Goal: Task Accomplishment & Management: Manage account settings

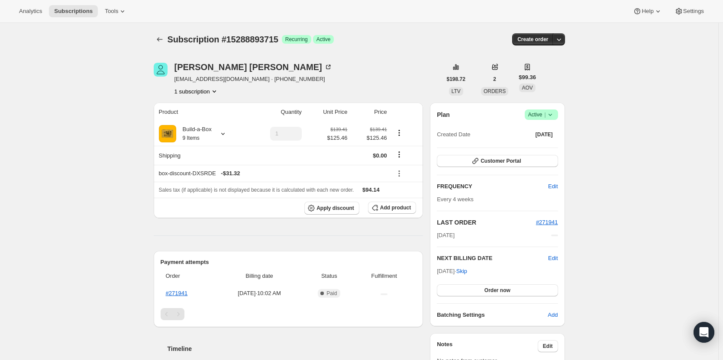
click at [541, 117] on span "Active |" at bounding box center [541, 114] width 26 height 9
click at [541, 143] on span "Cancel subscription" at bounding box center [543, 146] width 49 height 6
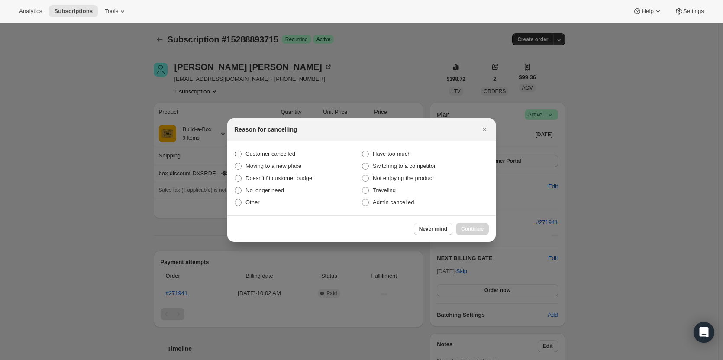
click at [268, 151] on span "Customer cancelled" at bounding box center [270, 154] width 50 height 6
click at [235, 151] on input "Customer cancelled" at bounding box center [235, 151] width 0 height 0
radio input "true"
click at [472, 225] on button "Continue" at bounding box center [472, 229] width 33 height 12
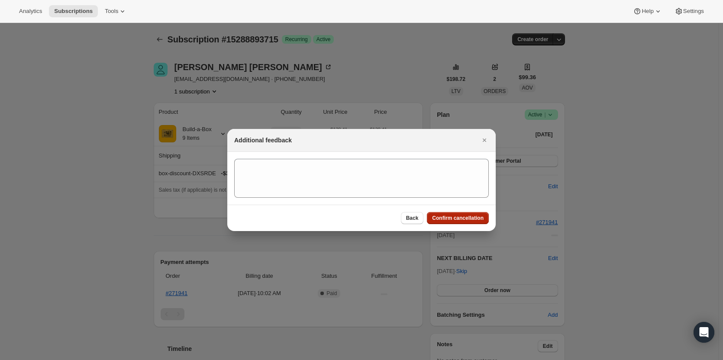
click at [458, 215] on span "Confirm cancellation" at bounding box center [457, 218] width 51 height 7
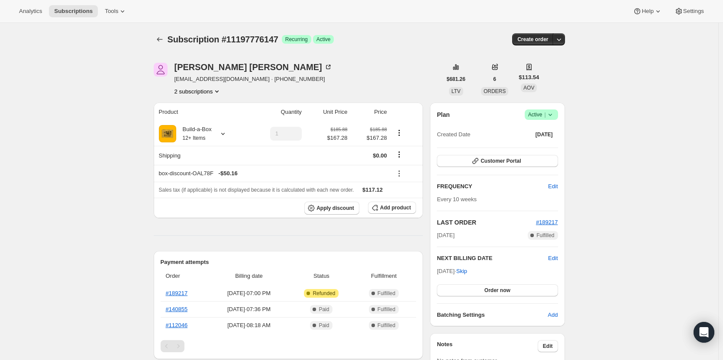
click at [209, 94] on button "2 subscriptions" at bounding box center [197, 91] width 47 height 9
click at [209, 102] on button "10814062867" at bounding box center [199, 107] width 65 height 14
click at [195, 91] on button "2 subscriptions" at bounding box center [197, 91] width 47 height 9
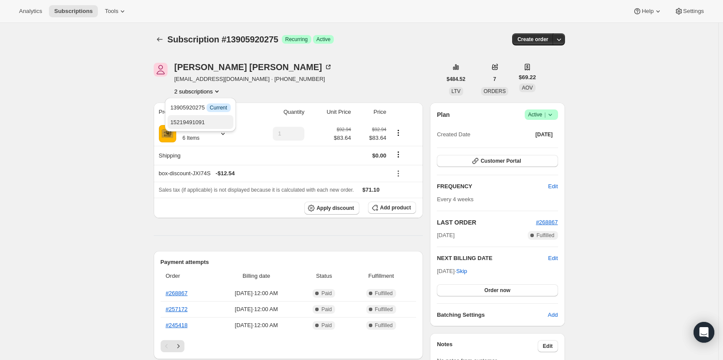
click at [200, 117] on button "15219491091" at bounding box center [199, 122] width 65 height 14
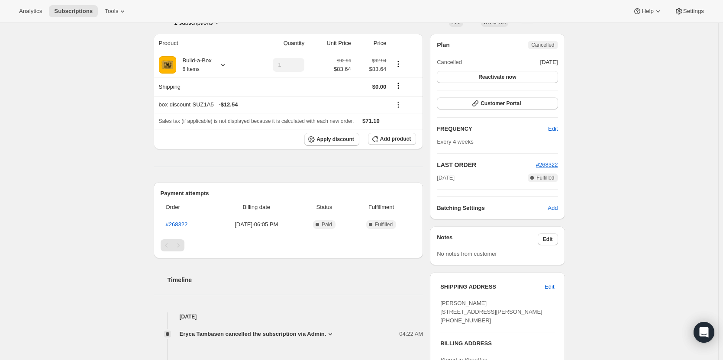
scroll to position [87, 0]
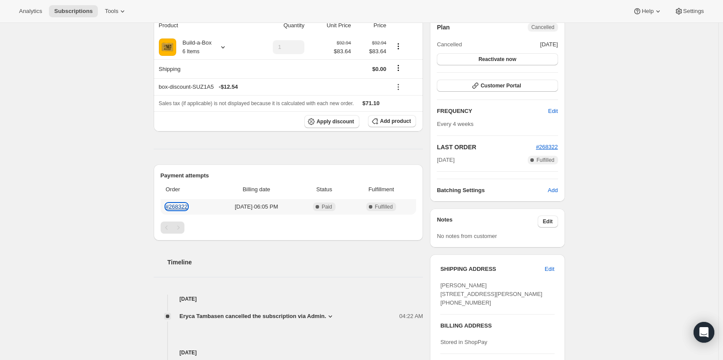
click at [174, 206] on link "#268322" at bounding box center [177, 206] width 22 height 6
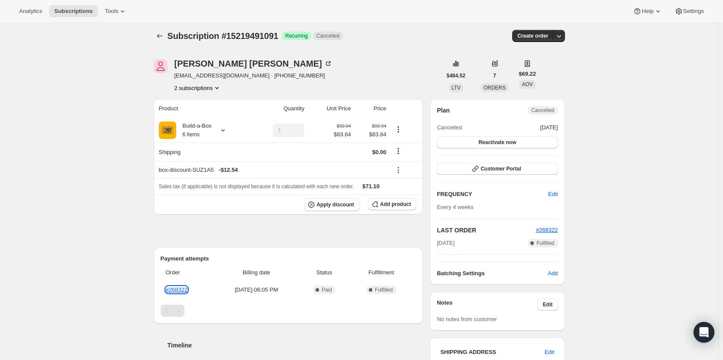
scroll to position [0, 0]
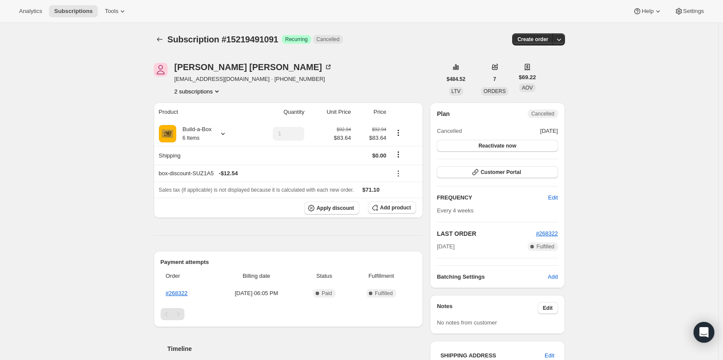
click at [203, 90] on button "2 subscriptions" at bounding box center [197, 91] width 47 height 9
click at [206, 109] on span "13905920275" at bounding box center [200, 107] width 60 height 9
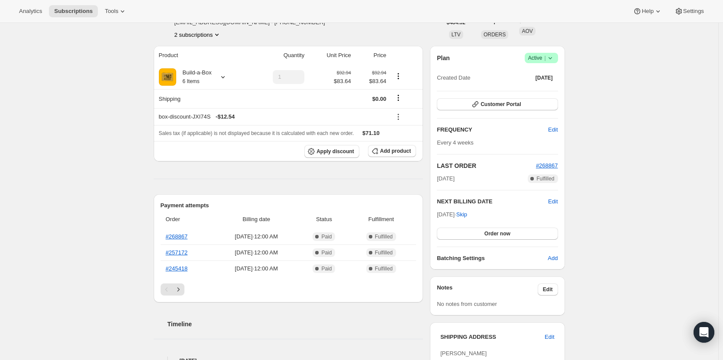
scroll to position [43, 0]
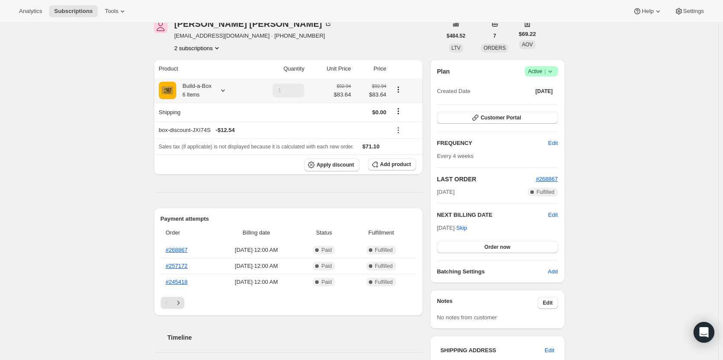
click at [222, 93] on icon at bounding box center [223, 90] width 9 height 9
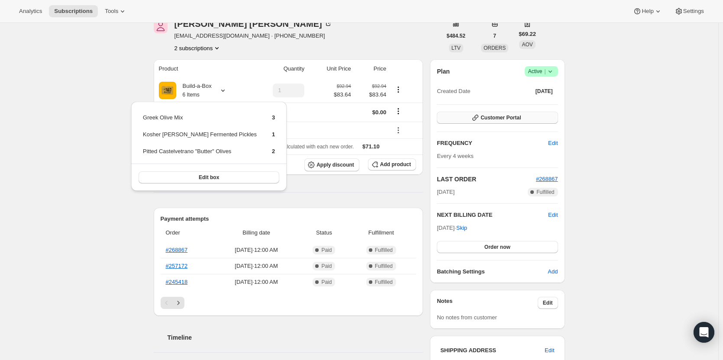
click at [509, 119] on span "Customer Portal" at bounding box center [500, 117] width 40 height 7
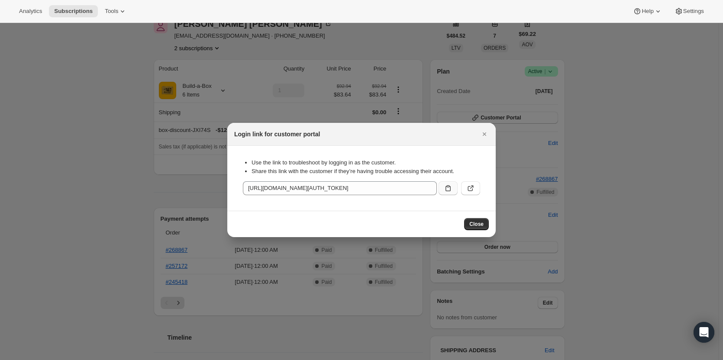
click at [446, 187] on icon ":rgv:" at bounding box center [448, 188] width 9 height 9
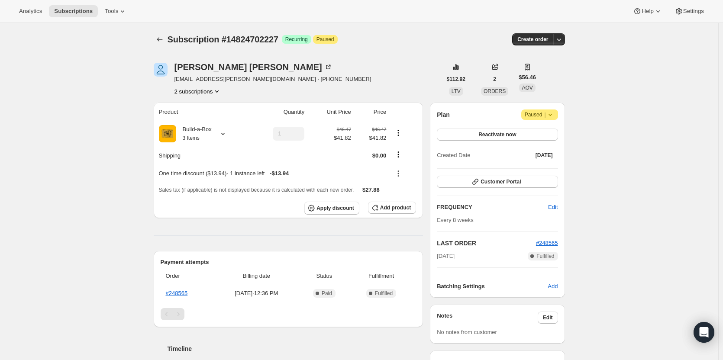
click at [213, 93] on button "2 subscriptions" at bounding box center [197, 91] width 47 height 9
click at [212, 106] on span "13782057235" at bounding box center [200, 107] width 60 height 9
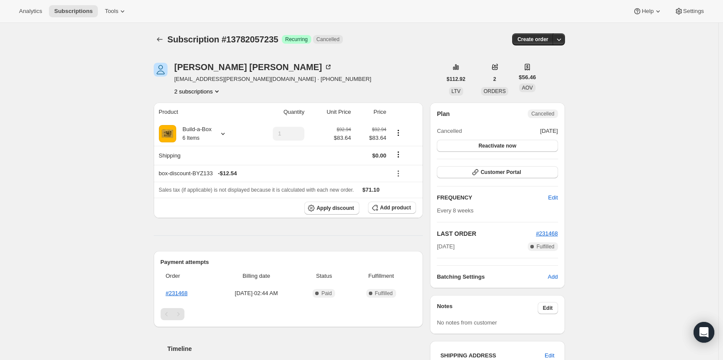
click at [213, 94] on button "2 subscriptions" at bounding box center [197, 91] width 47 height 9
click at [213, 118] on span "14824702227" at bounding box center [200, 122] width 60 height 9
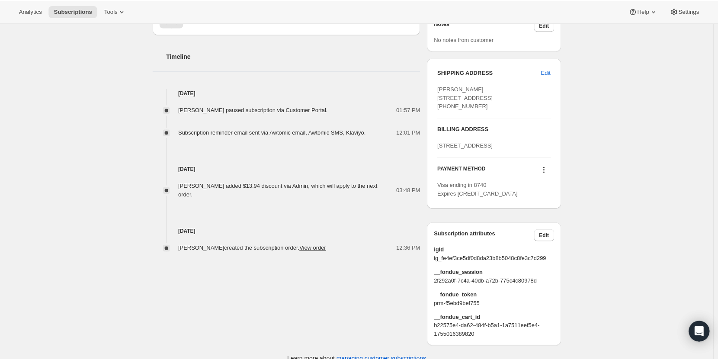
scroll to position [303, 0]
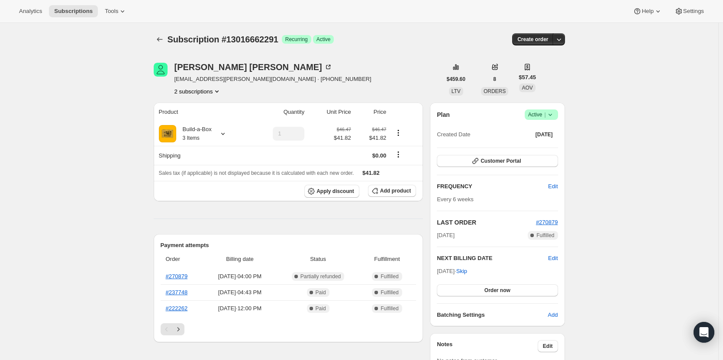
click at [198, 91] on button "2 subscriptions" at bounding box center [197, 91] width 47 height 9
click at [191, 123] on span "13310689555" at bounding box center [187, 122] width 35 height 6
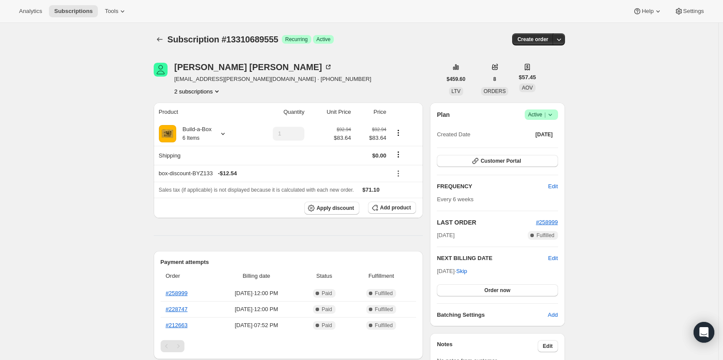
click at [212, 92] on button "2 subscriptions" at bounding box center [197, 91] width 47 height 9
click at [198, 106] on span "13016662291" at bounding box center [187, 107] width 35 height 6
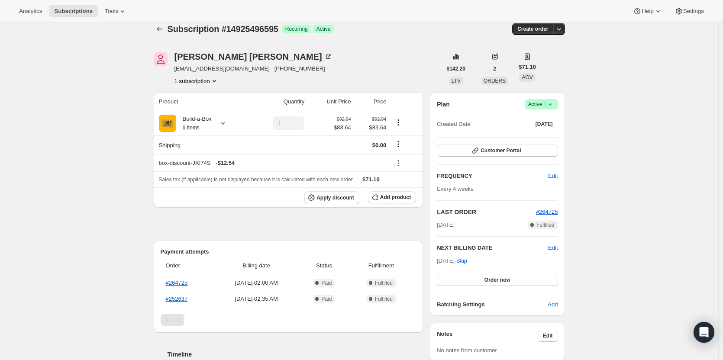
scroll to position [43, 0]
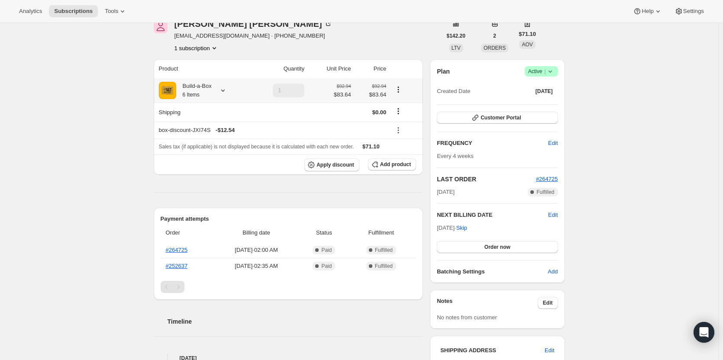
click at [224, 89] on icon at bounding box center [223, 90] width 9 height 9
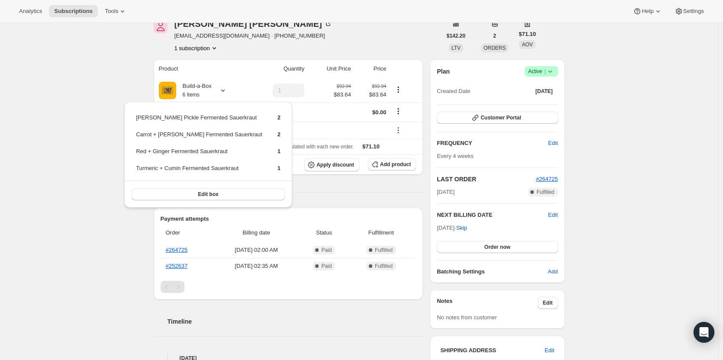
click at [126, 88] on div "Subscription #14925496595. This page is ready Subscription #14925496595 Success…" at bounding box center [359, 319] width 718 height 679
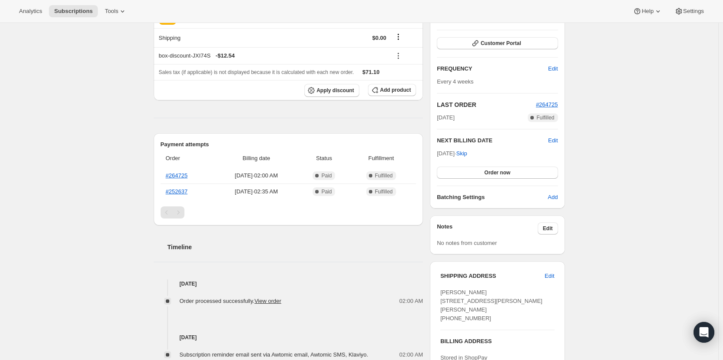
scroll to position [87, 0]
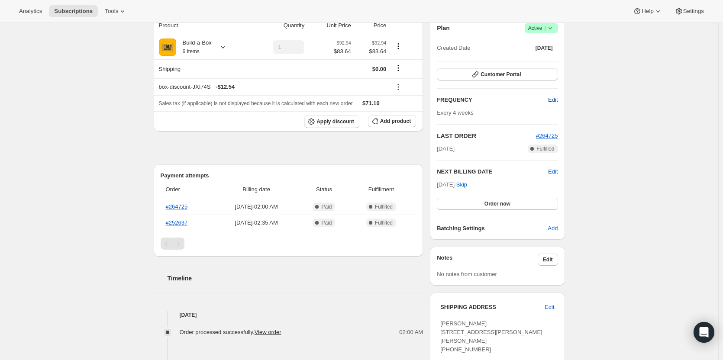
click at [556, 101] on span "Edit" at bounding box center [553, 100] width 10 height 9
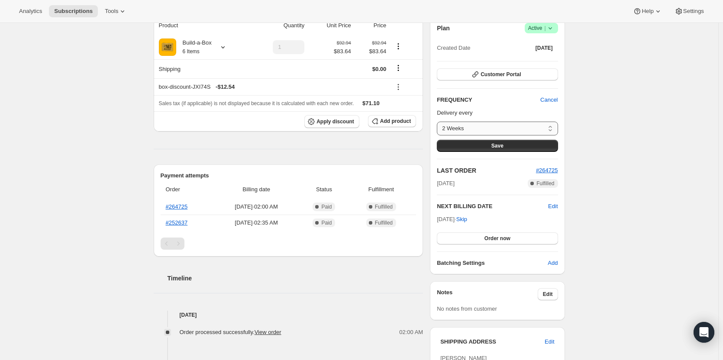
click at [527, 124] on select "2 Weeks 4 Weeks 6 Weeks 8 Weeks Custom..." at bounding box center [497, 129] width 121 height 14
select select "WEEK#8"
click at [439, 122] on select "2 Weeks 4 Weeks 6 Weeks 8 Weeks Custom..." at bounding box center [497, 129] width 121 height 14
click at [526, 144] on button "Save" at bounding box center [497, 146] width 121 height 12
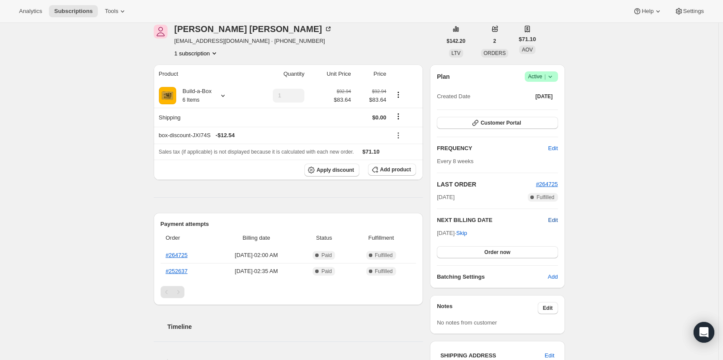
click at [556, 221] on span "Edit" at bounding box center [553, 220] width 10 height 9
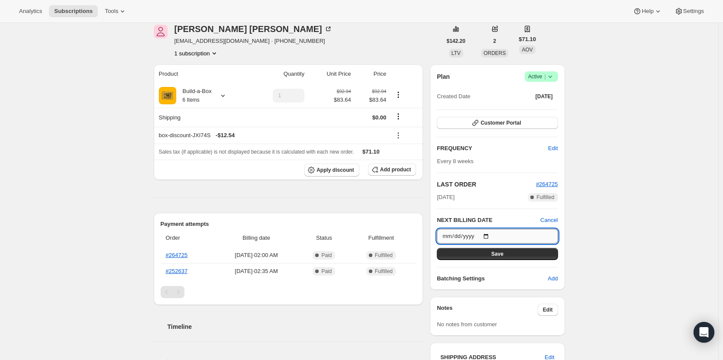
click at [488, 235] on input "2025-10-17" at bounding box center [497, 236] width 121 height 15
type input "2025-11-17"
click at [515, 256] on button "Save" at bounding box center [497, 254] width 121 height 12
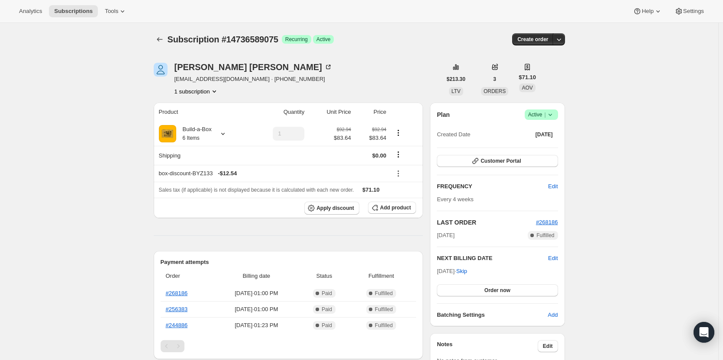
click at [550, 114] on icon at bounding box center [550, 114] width 9 height 9
click at [568, 147] on button "Cancel subscription" at bounding box center [544, 146] width 54 height 14
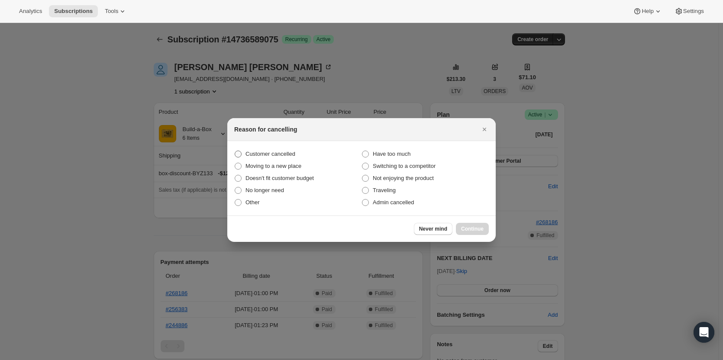
click at [272, 155] on span "Customer cancelled" at bounding box center [270, 154] width 50 height 6
click at [235, 151] on input "Customer cancelled" at bounding box center [235, 151] width 0 height 0
radio input "true"
click at [483, 227] on button "Continue" at bounding box center [472, 229] width 33 height 12
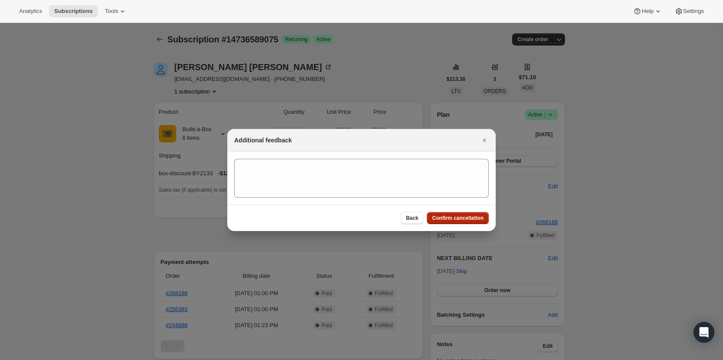
click at [463, 219] on span "Confirm cancellation" at bounding box center [457, 218] width 51 height 7
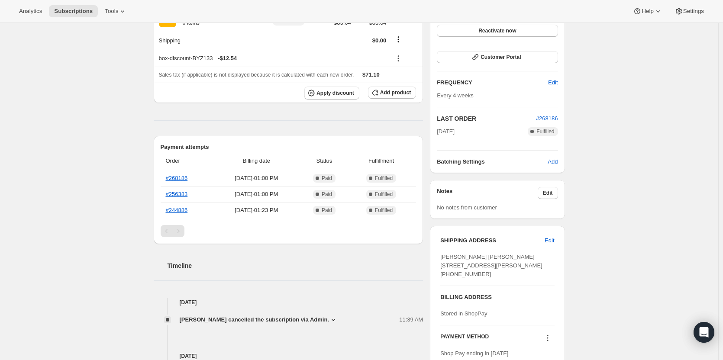
scroll to position [130, 0]
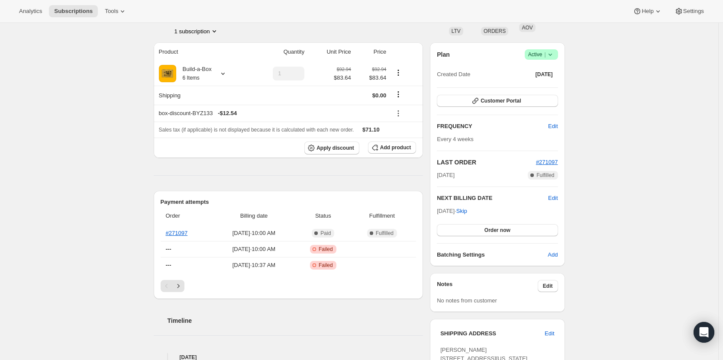
scroll to position [43, 0]
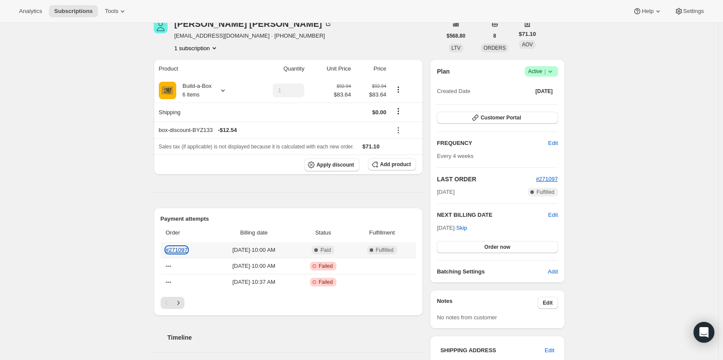
click at [180, 251] on link "#271097" at bounding box center [177, 250] width 22 height 6
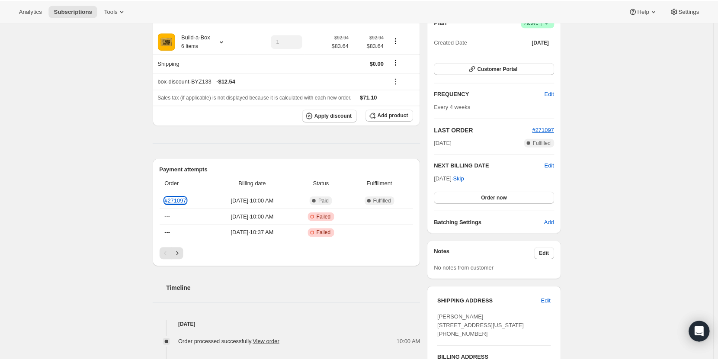
scroll to position [0, 0]
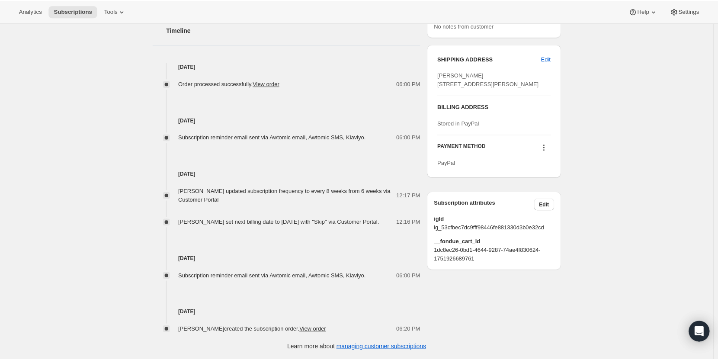
scroll to position [343, 0]
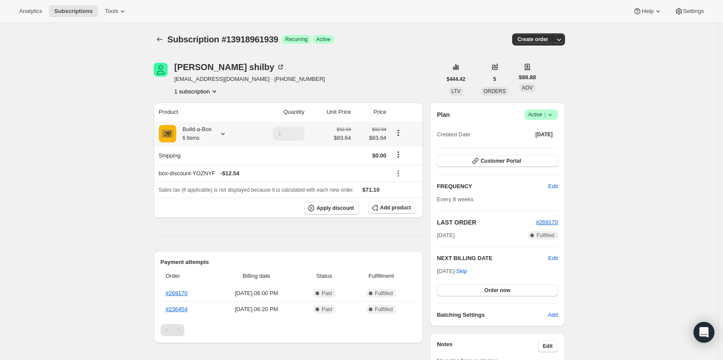
click at [222, 134] on icon at bounding box center [223, 133] width 9 height 9
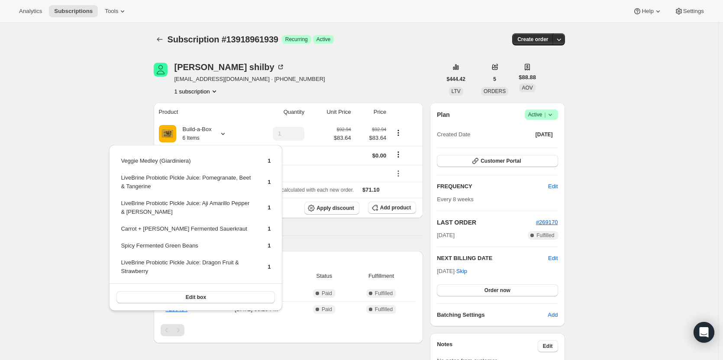
click at [545, 115] on span "|" at bounding box center [544, 114] width 1 height 7
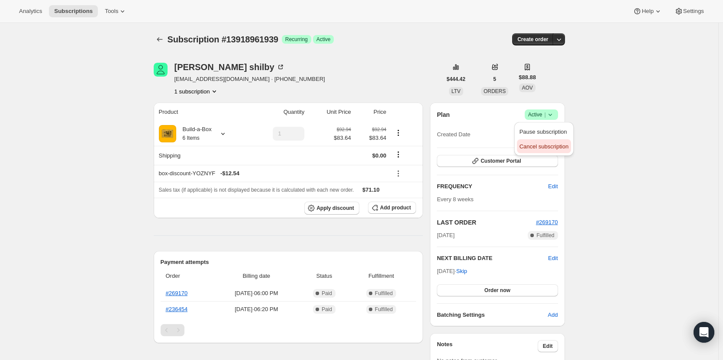
click at [554, 149] on span "Cancel subscription" at bounding box center [543, 146] width 49 height 6
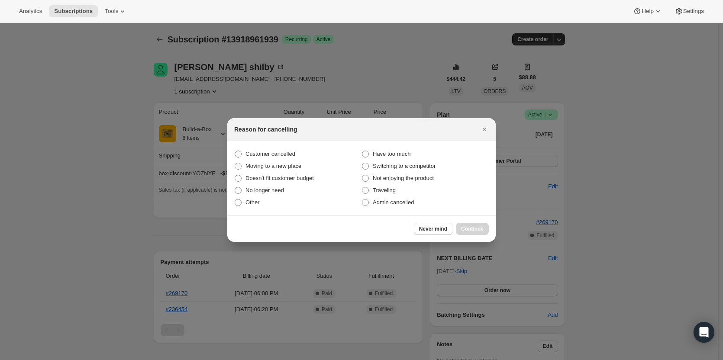
click at [268, 158] on span "Customer cancelled" at bounding box center [270, 154] width 50 height 9
click at [235, 151] on input "Customer cancelled" at bounding box center [235, 151] width 0 height 0
radio input "true"
click at [477, 229] on span "Continue" at bounding box center [472, 228] width 23 height 7
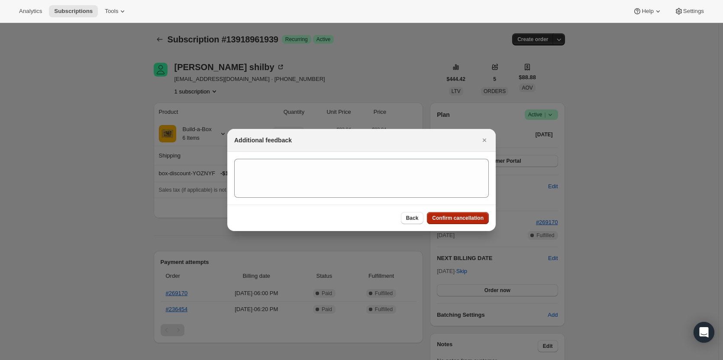
click at [473, 219] on span "Confirm cancellation" at bounding box center [457, 218] width 51 height 7
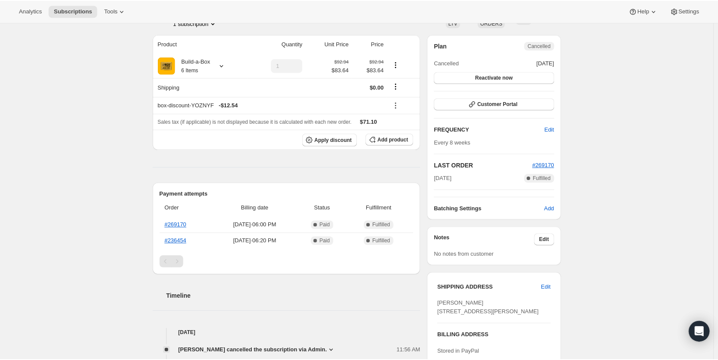
scroll to position [87, 0]
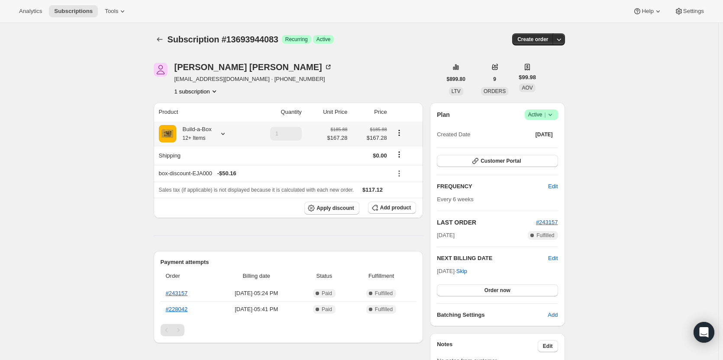
click at [219, 135] on div at bounding box center [221, 133] width 12 height 9
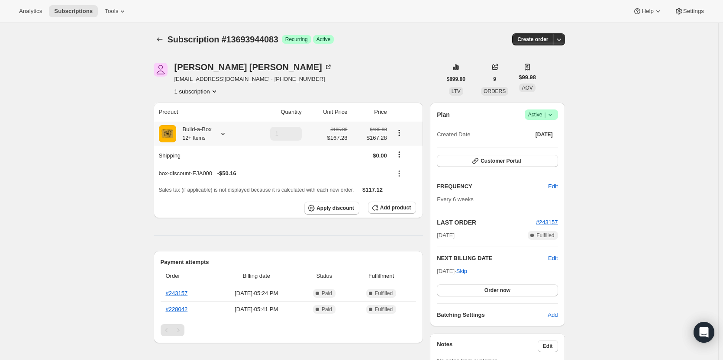
click at [225, 133] on icon at bounding box center [222, 134] width 3 height 2
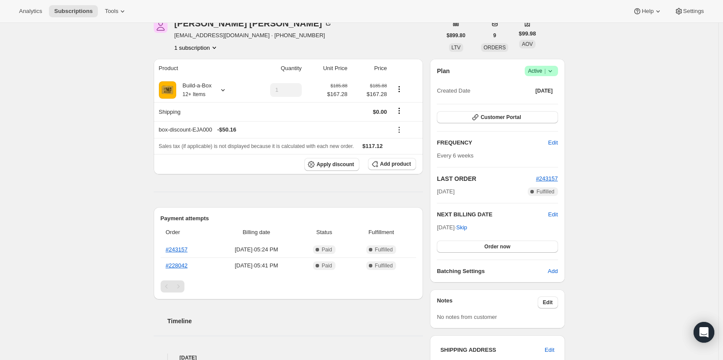
scroll to position [43, 0]
click at [506, 248] on span "Order now" at bounding box center [497, 247] width 26 height 7
click at [506, 248] on span "Click to confirm" at bounding box center [496, 247] width 39 height 7
